Goal: Information Seeking & Learning: Understand process/instructions

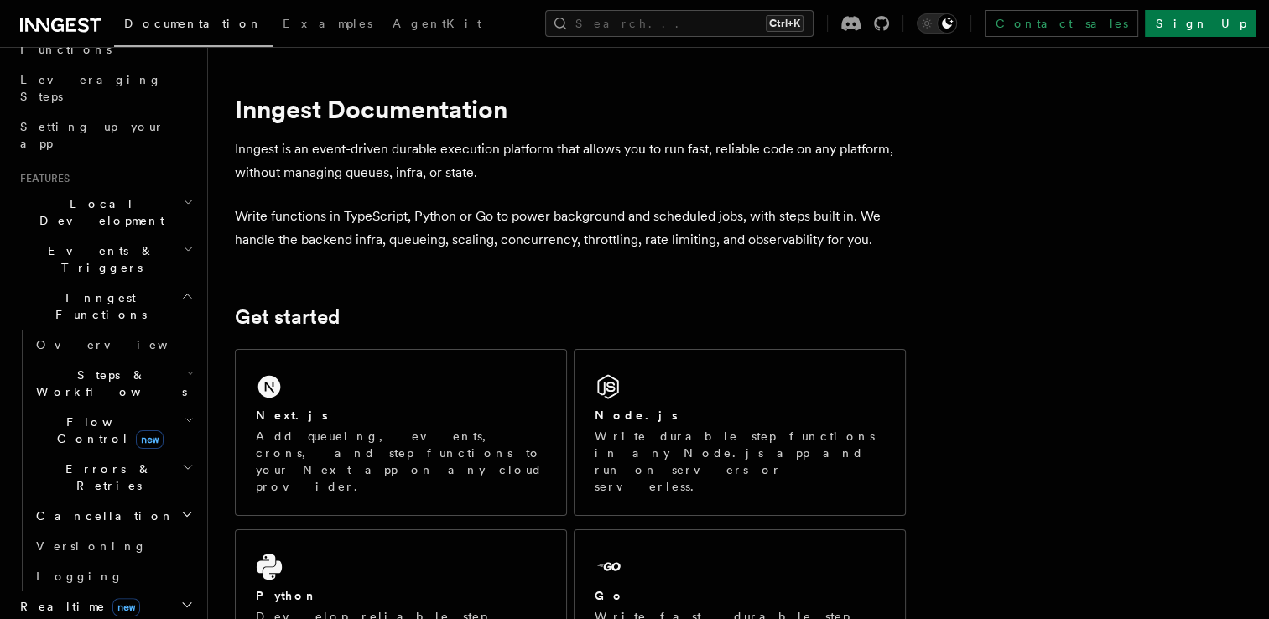
scroll to position [336, 0]
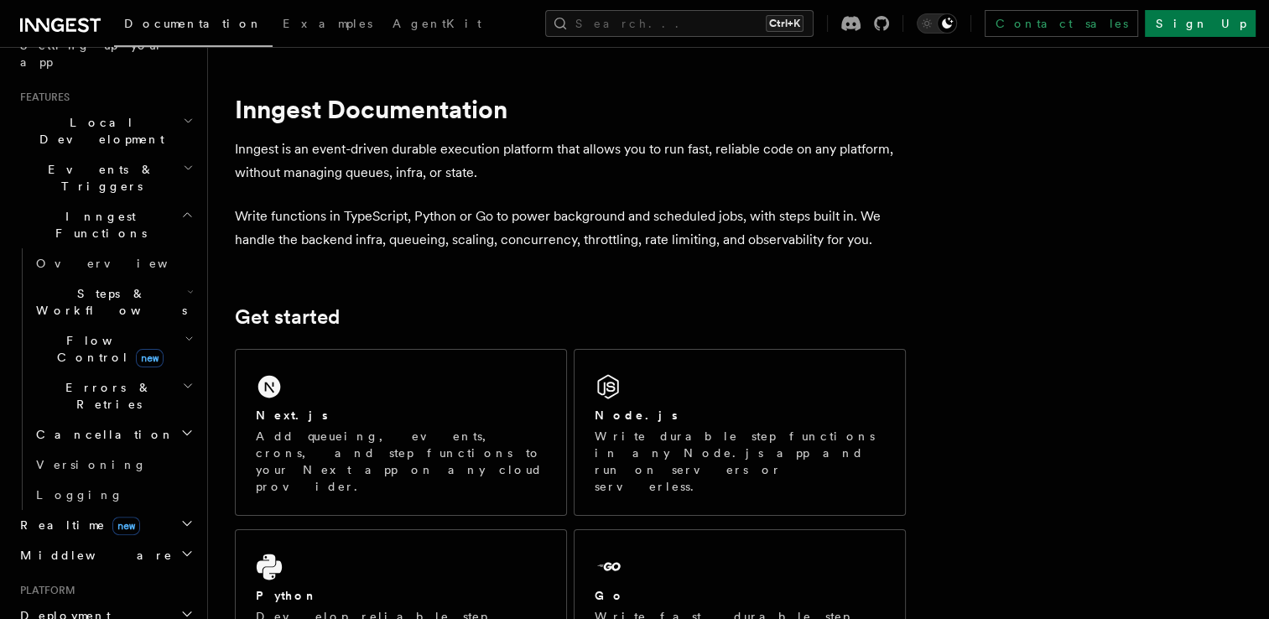
click at [187, 285] on icon "button" at bounding box center [190, 291] width 7 height 13
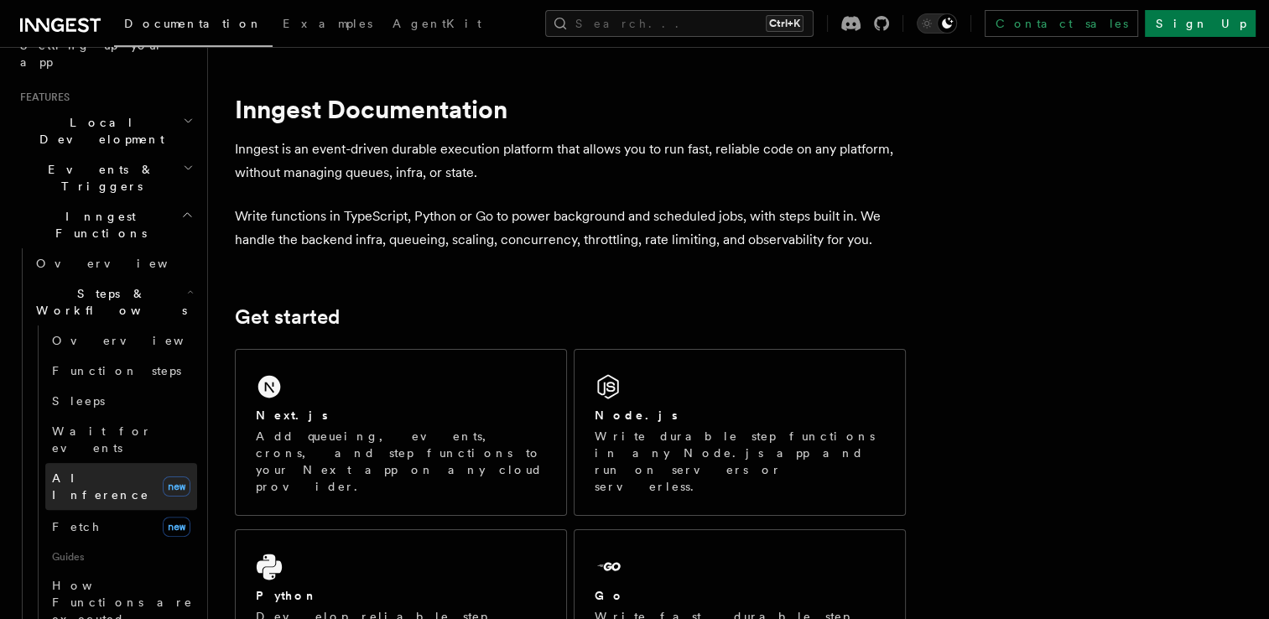
click at [75, 471] on span "AI Inference" at bounding box center [100, 486] width 97 height 30
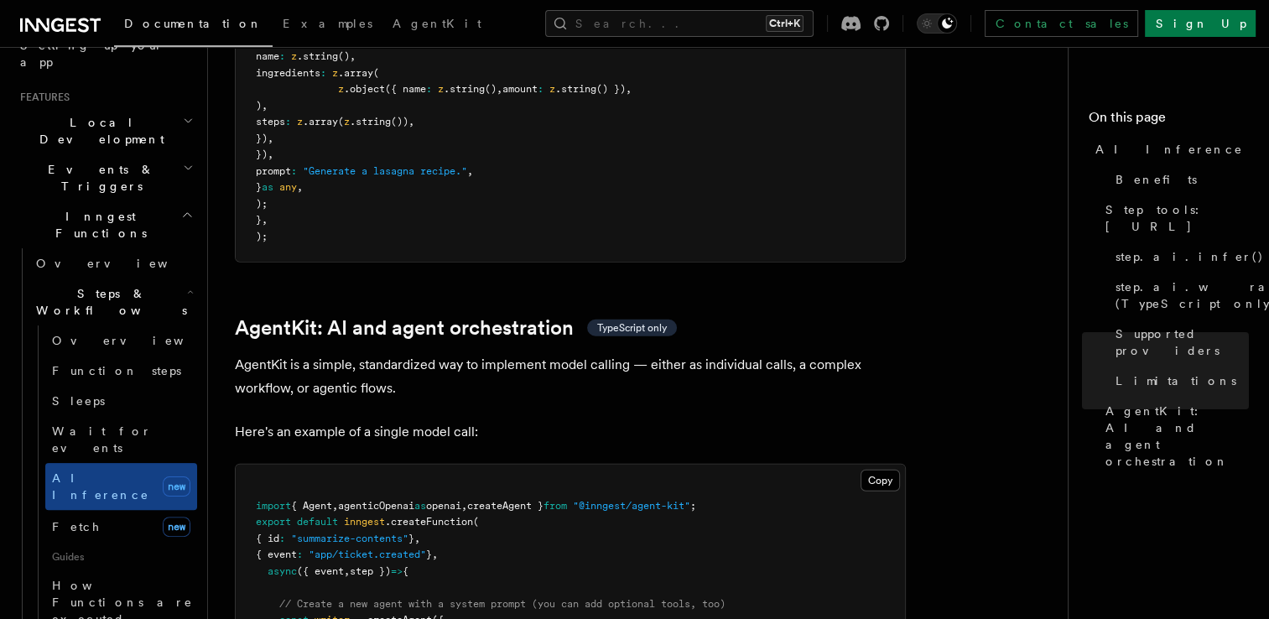
scroll to position [4782, 0]
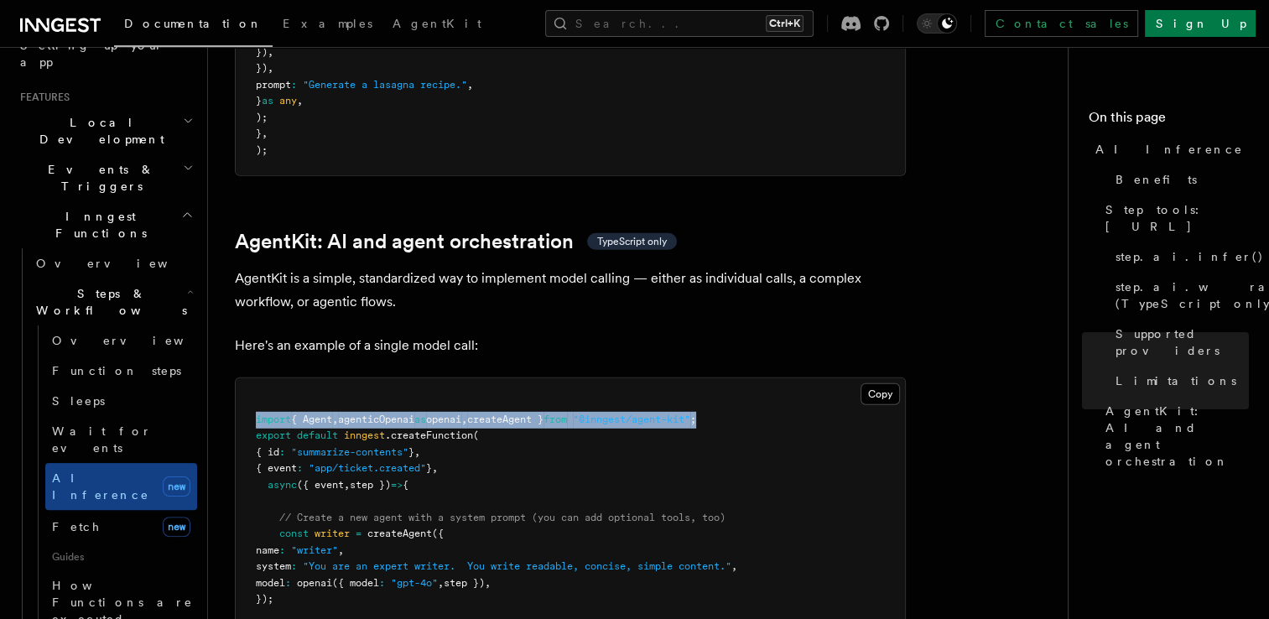
drag, startPoint x: 752, startPoint y: 344, endPoint x: 251, endPoint y: 350, distance: 500.8
click at [251, 378] on pre "import { Agent , agenticOpenai as openai , createAgent } from "@inngest/agent-k…" at bounding box center [570, 558] width 669 height 361
copy span "import { Agent , agenticOpenai as openai , createAgent } from "@inngest/agent-k…"
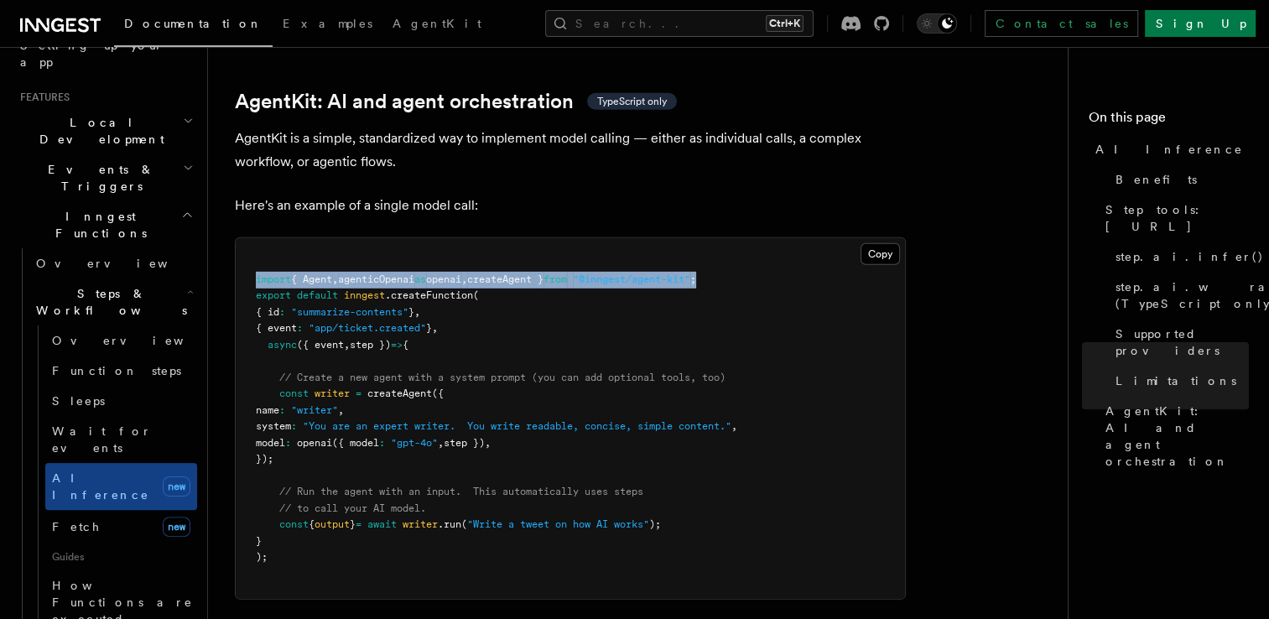
scroll to position [4949, 0]
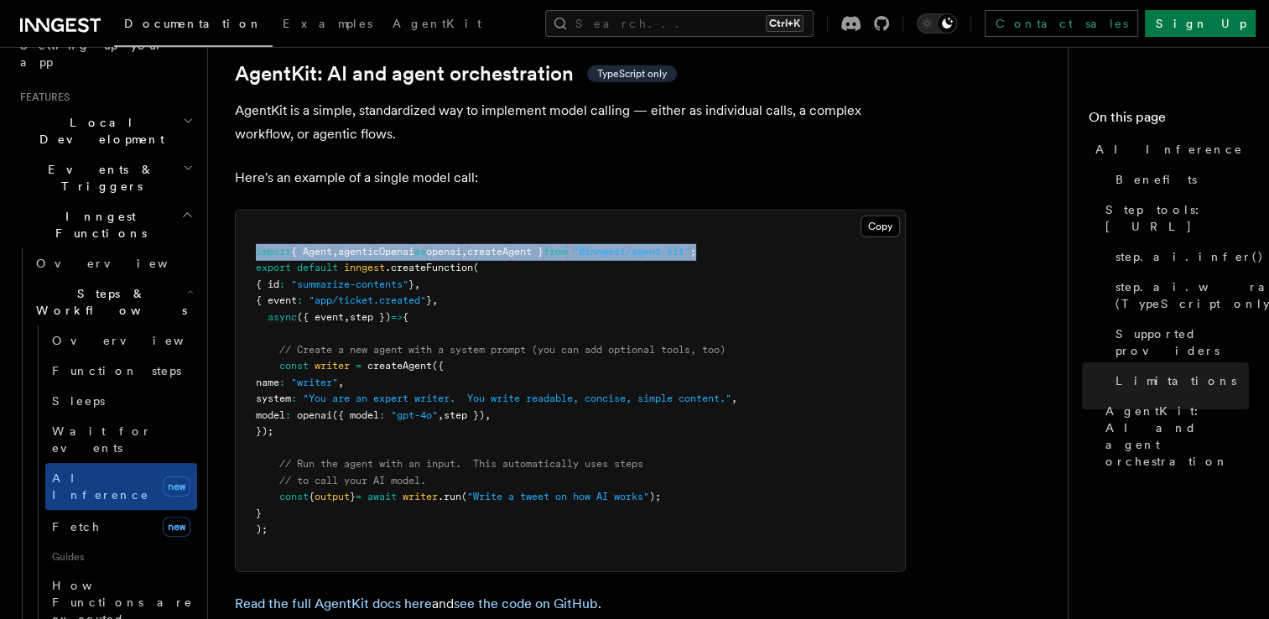
drag, startPoint x: 279, startPoint y: 274, endPoint x: 312, endPoint y: 362, distance: 94.3
click at [312, 362] on pre "import { Agent , agenticOpenai as openai , createAgent } from "@inngest/agent-k…" at bounding box center [570, 391] width 669 height 361
copy code "// Create a new agent with a system prompt (you can add optional tools, too) co…"
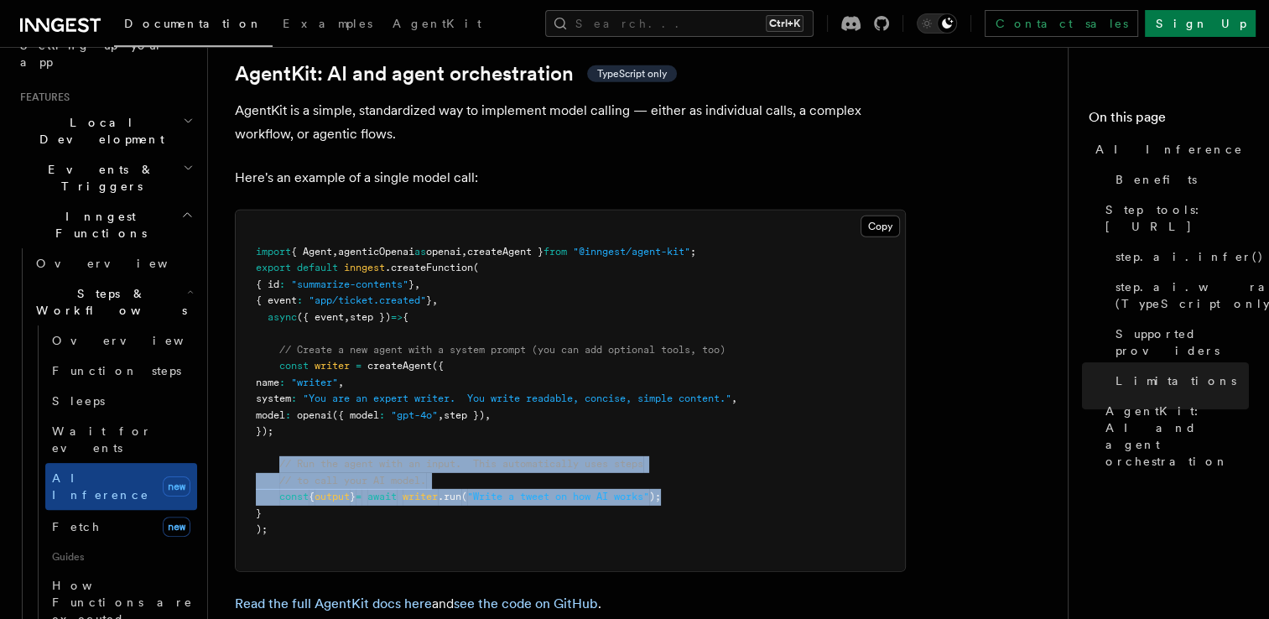
drag, startPoint x: 281, startPoint y: 395, endPoint x: 705, endPoint y: 424, distance: 424.6
click at [705, 424] on pre "import { Agent , agenticOpenai as openai , createAgent } from "@inngest/agent-k…" at bounding box center [570, 391] width 669 height 361
copy code "// Run the agent with an input. This automatically uses steps // to call your A…"
